Goal: Communication & Community: Answer question/provide support

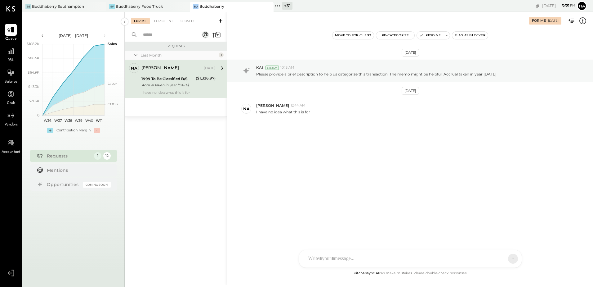
drag, startPoint x: 162, startPoint y: 21, endPoint x: 185, endPoint y: 33, distance: 25.7
click at [162, 21] on div "For Client" at bounding box center [163, 21] width 25 height 6
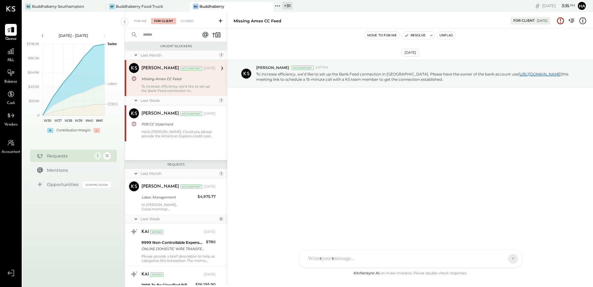
click at [220, 19] on icon at bounding box center [221, 21] width 6 height 6
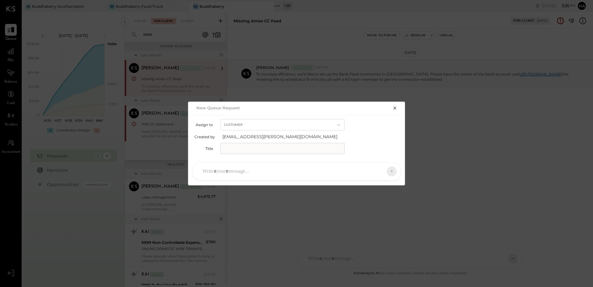
click at [278, 149] on input "text" at bounding box center [283, 148] width 124 height 11
type input "*****"
click at [393, 107] on icon "button" at bounding box center [395, 108] width 5 height 5
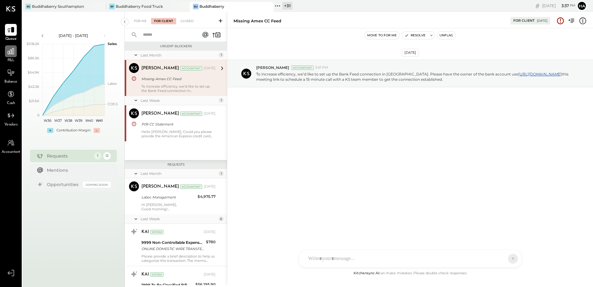
click at [13, 53] on icon at bounding box center [11, 51] width 8 height 8
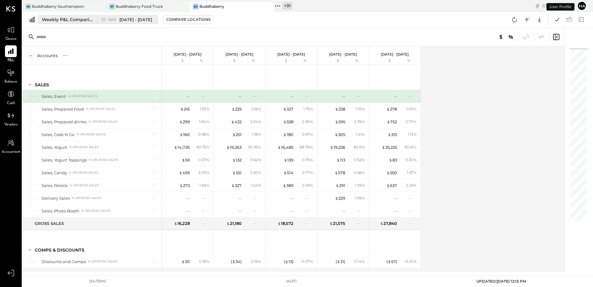
click at [130, 21] on span "[DATE] - [DATE]" at bounding box center [135, 20] width 33 height 6
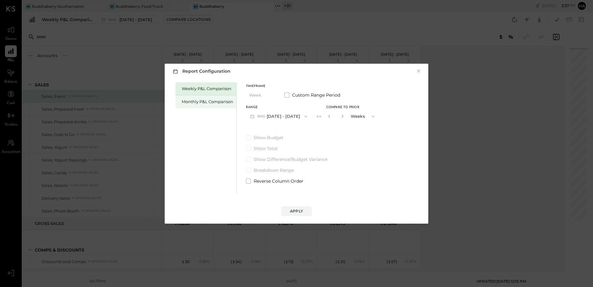
click at [191, 104] on div "Monthly P&L Comparison" at bounding box center [208, 102] width 52 height 6
click at [271, 115] on button "M10 [DATE] - [DATE]" at bounding box center [278, 115] width 65 height 11
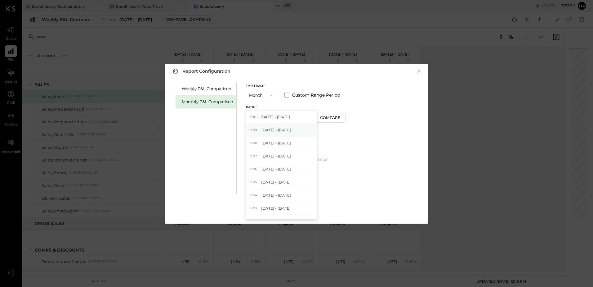
click at [275, 129] on span "[DATE] - [DATE]" at bounding box center [276, 129] width 29 height 5
click at [324, 116] on div "Compare" at bounding box center [331, 117] width 20 height 5
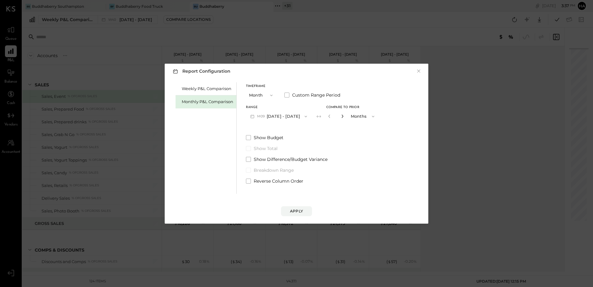
click at [341, 117] on icon "button" at bounding box center [343, 116] width 4 height 4
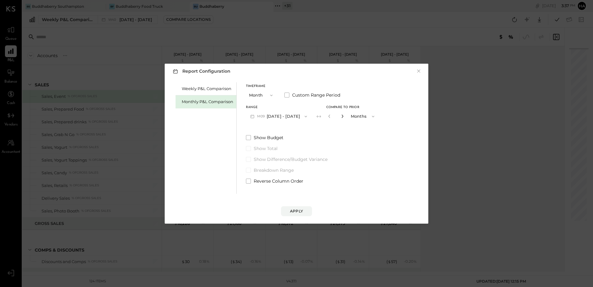
click at [341, 117] on icon "button" at bounding box center [343, 116] width 4 height 4
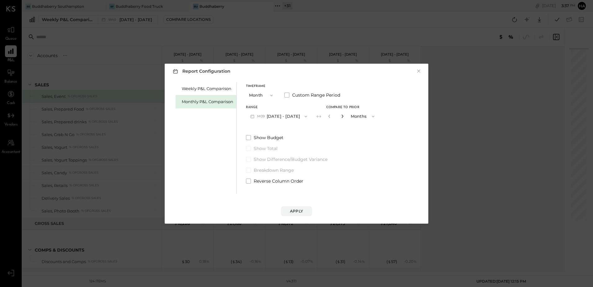
click at [341, 117] on icon "button" at bounding box center [343, 116] width 4 height 4
click at [328, 114] on icon "button" at bounding box center [330, 116] width 4 height 4
type input "**"
click at [305, 209] on button "Apply" at bounding box center [296, 211] width 31 height 10
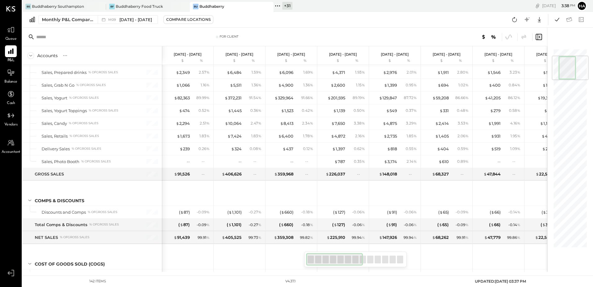
drag, startPoint x: 349, startPoint y: 258, endPoint x: 323, endPoint y: 262, distance: 26.3
click at [323, 262] on div at bounding box center [334, 259] width 57 height 12
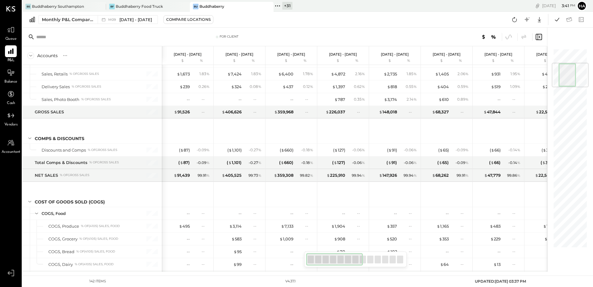
drag, startPoint x: 354, startPoint y: 260, endPoint x: 325, endPoint y: 260, distance: 29.2
click at [325, 260] on div at bounding box center [334, 259] width 57 height 12
click at [412, 13] on div "Monthly P&L Comparison M09 [DATE] - [DATE] Compare Locations Google Sheets Excel" at bounding box center [307, 20] width 571 height 16
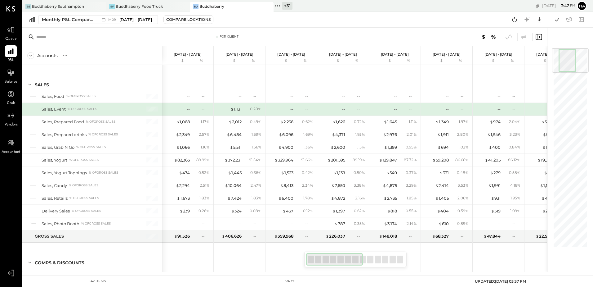
drag, startPoint x: 347, startPoint y: 258, endPoint x: 312, endPoint y: 264, distance: 36.1
click at [312, 264] on div at bounding box center [334, 259] width 57 height 12
click at [68, 20] on div "Monthly P&L Comparison" at bounding box center [68, 19] width 52 height 6
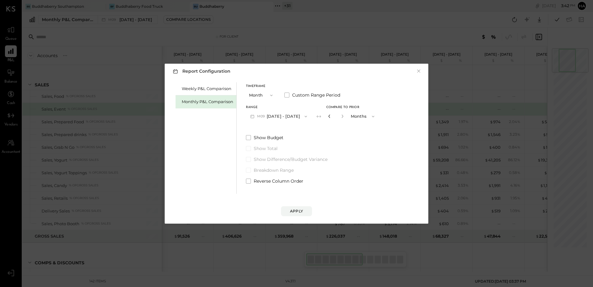
click at [329, 116] on icon "button" at bounding box center [330, 116] width 2 height 3
type input "**"
click at [298, 209] on div "Apply" at bounding box center [296, 210] width 13 height 5
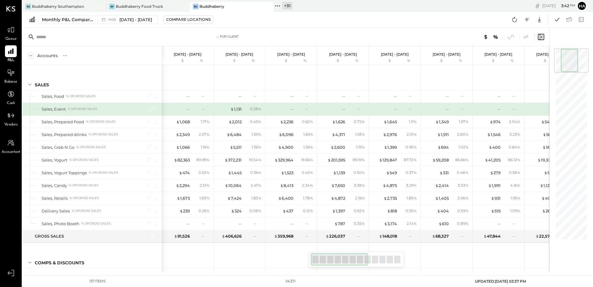
drag, startPoint x: 363, startPoint y: 258, endPoint x: 311, endPoint y: 257, distance: 52.1
click at [311, 257] on div at bounding box center [339, 259] width 57 height 12
click at [382, 6] on div "[DATE] 3 : 43 pm Ha User Profile" at bounding box center [486, 6] width 215 height 12
click at [10, 30] on icon at bounding box center [11, 30] width 8 height 8
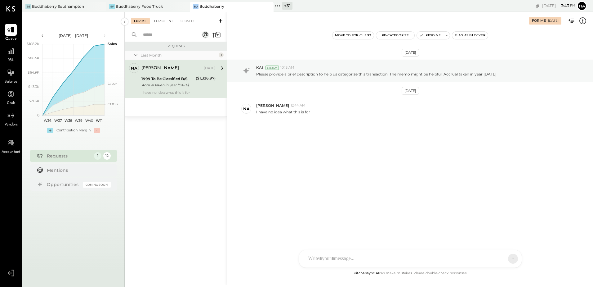
click at [160, 23] on div "For Client" at bounding box center [163, 21] width 25 height 6
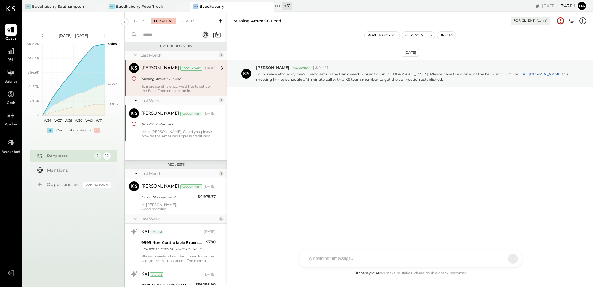
click at [222, 21] on icon at bounding box center [221, 21] width 4 height 4
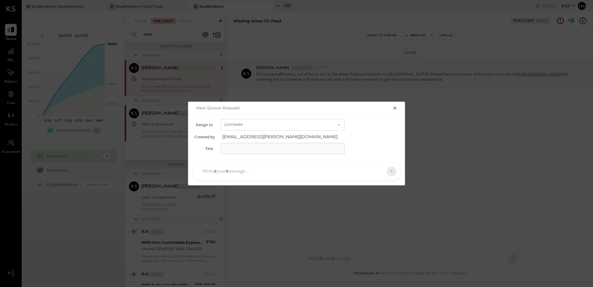
click at [268, 148] on input "text" at bounding box center [283, 148] width 124 height 11
paste input "**********"
type input "**********"
click at [219, 171] on div at bounding box center [292, 171] width 184 height 14
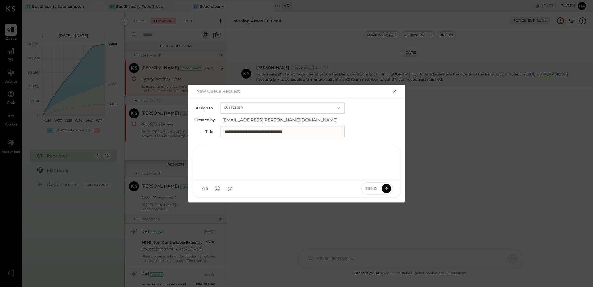
paste div
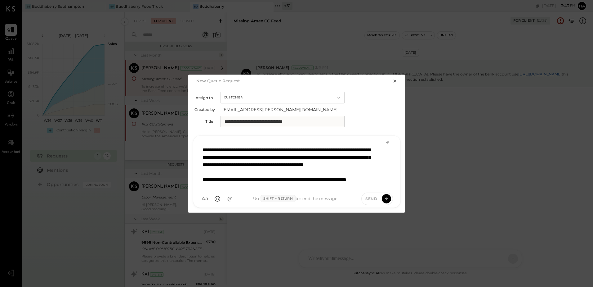
scroll to position [4, 0]
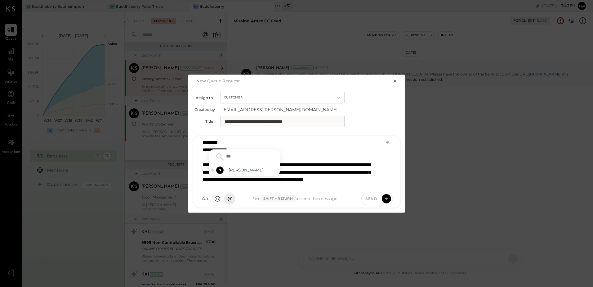
type input "****"
click at [236, 168] on span "[PERSON_NAME]" at bounding box center [253, 170] width 49 height 6
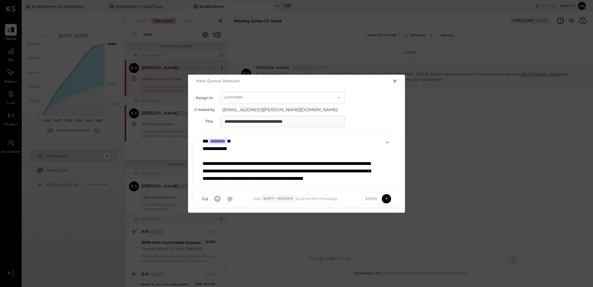
click at [300, 167] on div "**********" at bounding box center [297, 161] width 194 height 47
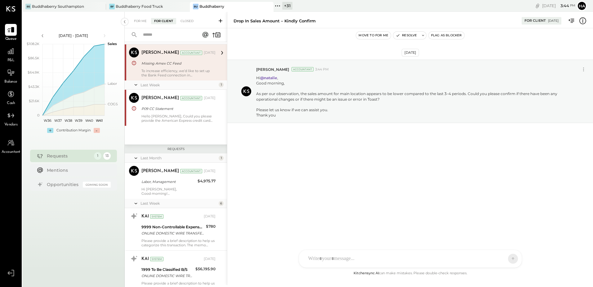
scroll to position [0, 0]
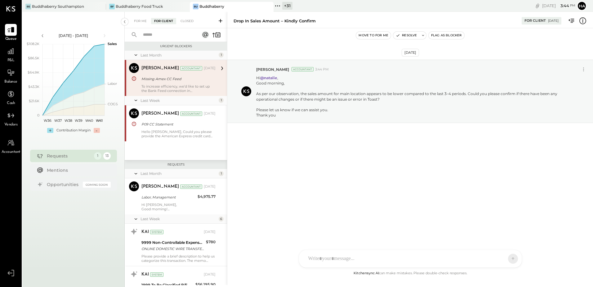
click at [455, 34] on button "Flag as Blocker" at bounding box center [447, 35] width 36 height 7
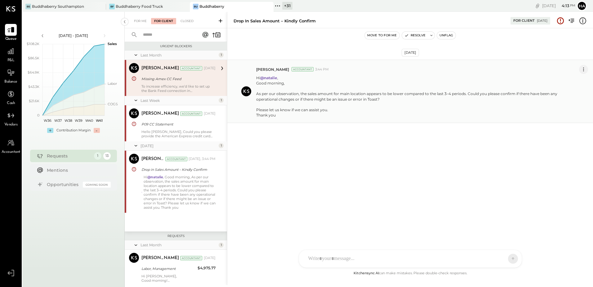
click at [586, 70] on icon at bounding box center [584, 69] width 7 height 7
click at [585, 69] on icon at bounding box center [584, 69] width 7 height 7
click at [583, 70] on icon at bounding box center [584, 69] width 7 height 7
click at [576, 79] on button "Edit Message" at bounding box center [569, 80] width 40 height 10
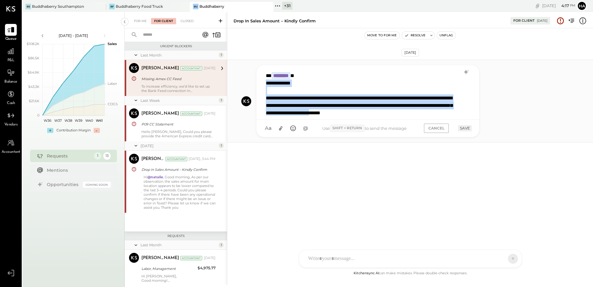
drag, startPoint x: 455, startPoint y: 115, endPoint x: 256, endPoint y: 80, distance: 202.1
click at [256, 80] on div "**********" at bounding box center [410, 101] width 366 height 83
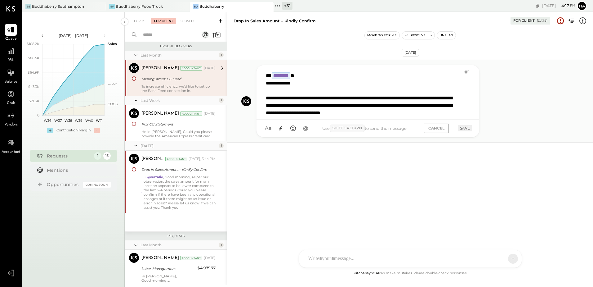
click at [256, 80] on div "**********" at bounding box center [410, 101] width 366 height 83
click at [365, 105] on div "**********" at bounding box center [368, 92] width 210 height 47
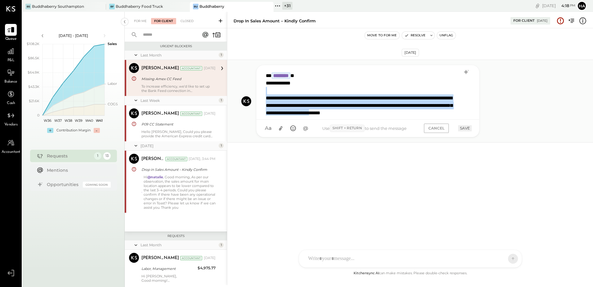
drag, startPoint x: 453, startPoint y: 113, endPoint x: 290, endPoint y: 96, distance: 164.5
click at [289, 95] on div "**********" at bounding box center [368, 92] width 210 height 47
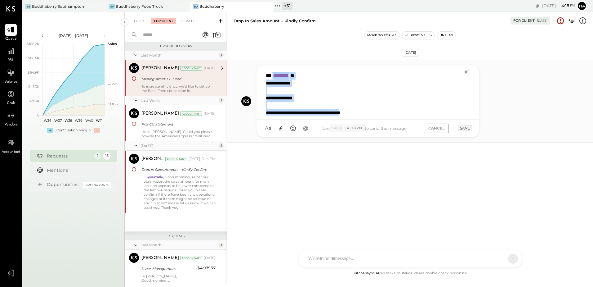
drag, startPoint x: 359, startPoint y: 112, endPoint x: 274, endPoint y: 77, distance: 92.5
click at [274, 77] on div "**********" at bounding box center [368, 92] width 210 height 47
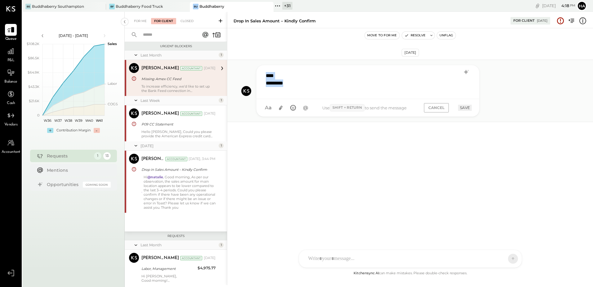
drag, startPoint x: 292, startPoint y: 83, endPoint x: 266, endPoint y: 75, distance: 27.1
click at [266, 75] on div "** * *********" at bounding box center [368, 81] width 210 height 25
click at [466, 107] on button "SAVE" at bounding box center [465, 108] width 14 height 6
click at [288, 78] on div at bounding box center [368, 81] width 210 height 25
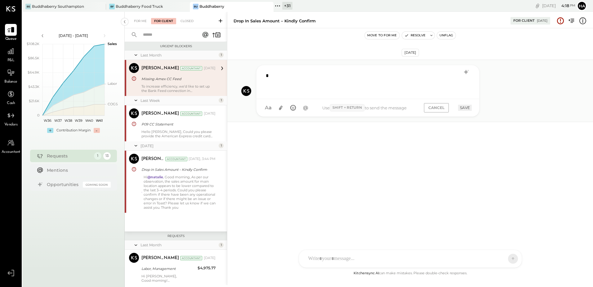
click at [462, 107] on button "SAVE" at bounding box center [465, 108] width 14 height 6
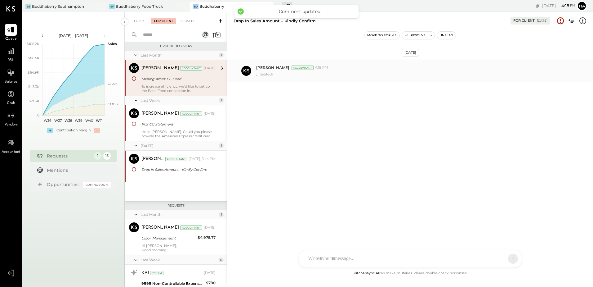
click at [352, 111] on div "[DATE] [PERSON_NAME] Accountant 4:18 PM . (edited)" at bounding box center [410, 86] width 366 height 85
click at [578, 71] on div ". (edited)" at bounding box center [422, 73] width 332 height 7
click at [376, 111] on div "[DATE] [PERSON_NAME] Accountant 4:18 PM . (edited)" at bounding box center [410, 86] width 366 height 85
click at [576, 63] on div "[PERSON_NAME] Accountant 4:18 PM . (edited)" at bounding box center [410, 71] width 366 height 23
click at [359, 63] on div "[PERSON_NAME] Accountant 4:18 PM . (edited)" at bounding box center [410, 71] width 366 height 23
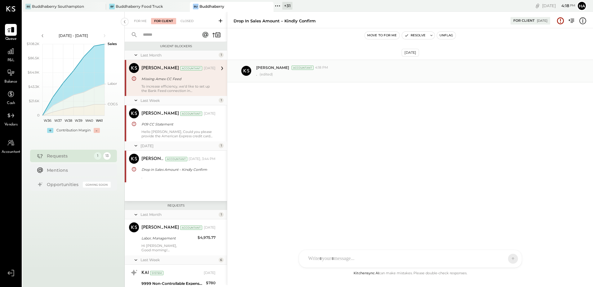
click at [358, 69] on div "[PERSON_NAME] Accountant 4:18 PM" at bounding box center [422, 67] width 332 height 5
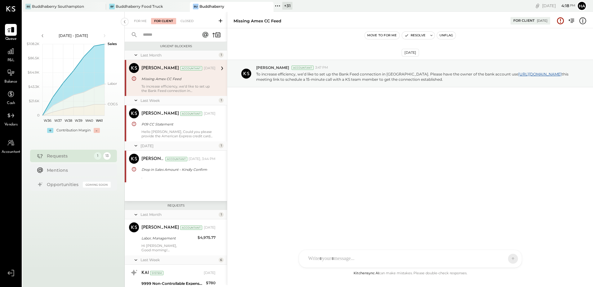
click at [208, 35] on icon at bounding box center [206, 35] width 6 height 6
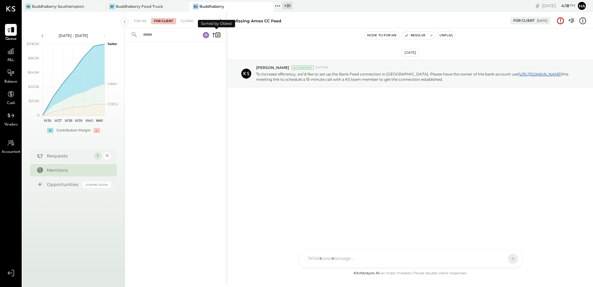
click at [216, 34] on icon at bounding box center [216, 34] width 9 height 9
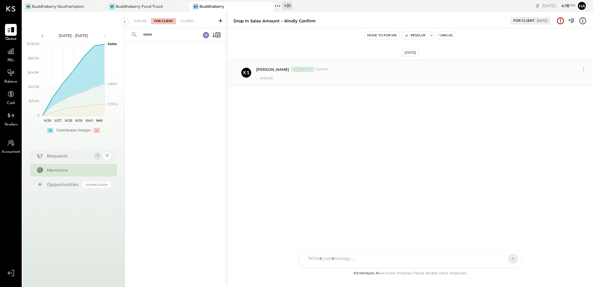
click at [362, 74] on div ". (edited)" at bounding box center [422, 77] width 332 height 7
click at [582, 67] on icon at bounding box center [584, 69] width 7 height 7
click at [402, 79] on div ". (edited)" at bounding box center [422, 77] width 332 height 7
click at [564, 77] on button "Edit Message" at bounding box center [569, 80] width 40 height 10
drag, startPoint x: 297, startPoint y: 83, endPoint x: 238, endPoint y: 72, distance: 60.0
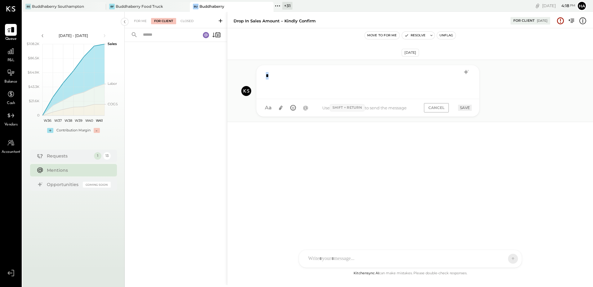
click at [238, 72] on div "HT Harsh Talajiya R roopesh W wallacep CR Chintan R Dave J jpgutfreund D david …" at bounding box center [410, 91] width 366 height 62
click at [465, 108] on button "SAVE" at bounding box center [465, 108] width 14 height 6
click at [464, 106] on button "SAVE" at bounding box center [465, 108] width 14 height 6
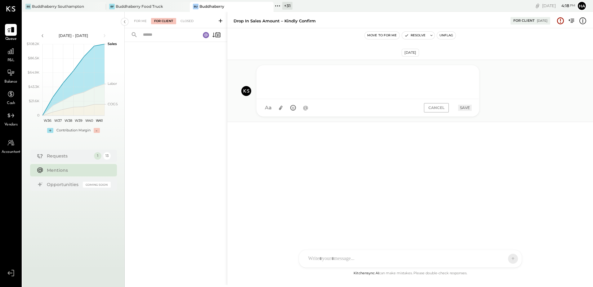
click at [464, 106] on button "SAVE" at bounding box center [465, 108] width 14 height 6
click at [276, 80] on div at bounding box center [368, 81] width 210 height 25
click at [465, 108] on button "SAVE" at bounding box center [465, 108] width 14 height 6
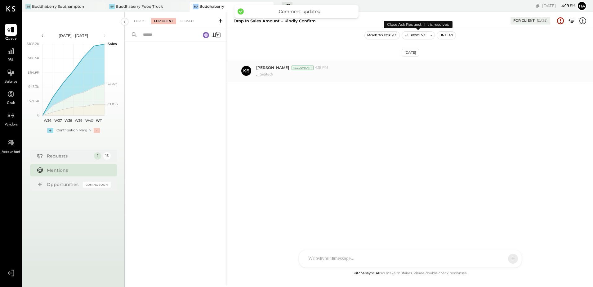
click at [416, 35] on button "Resolve" at bounding box center [415, 35] width 26 height 7
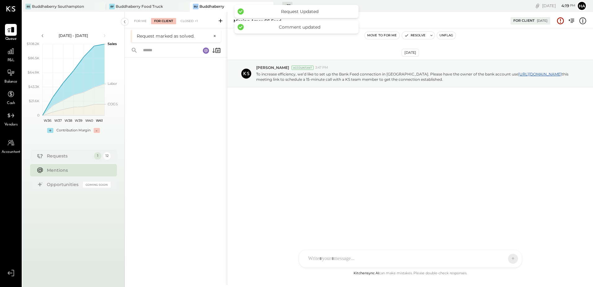
click at [335, 119] on div "May 12th, 2025 Hiral Patel Accountant 3:47 PM To increase efficiency, we’d like…" at bounding box center [410, 89] width 366 height 90
click at [204, 36] on rect at bounding box center [206, 35] width 6 height 6
